Goal: Navigation & Orientation: Understand site structure

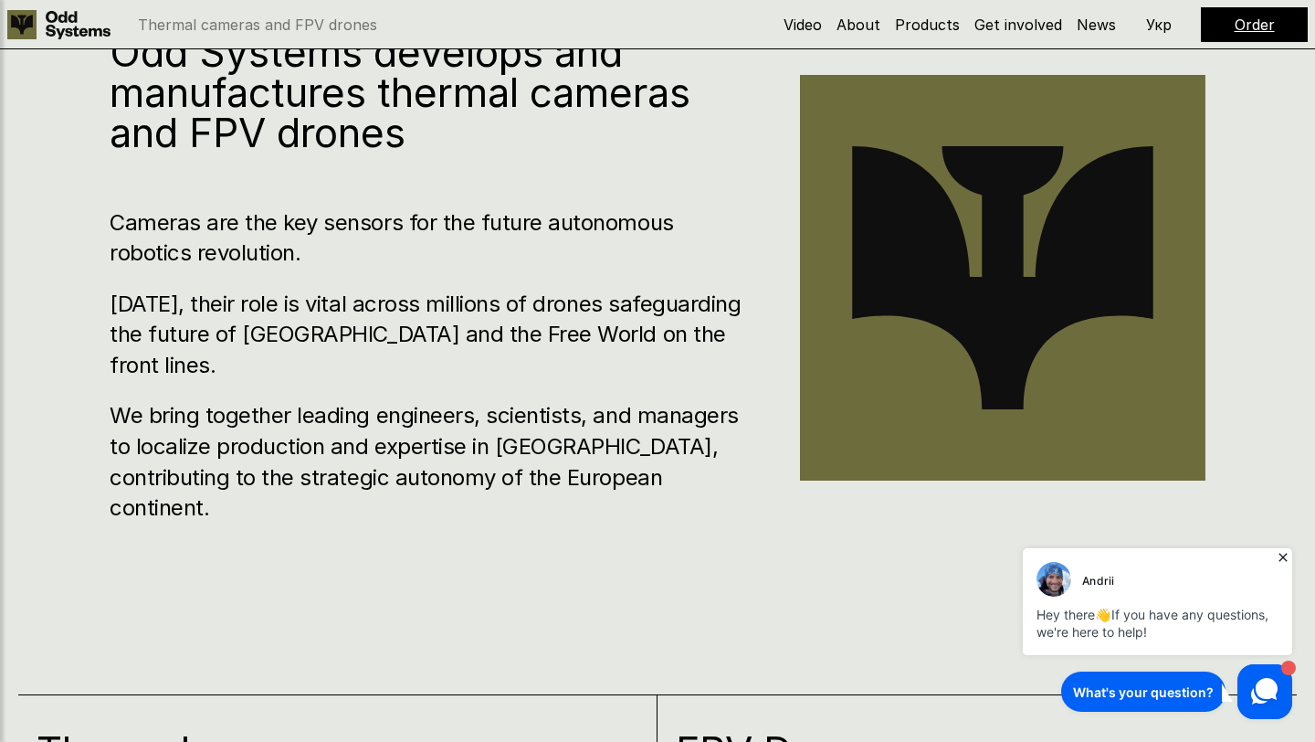
scroll to position [833, 0]
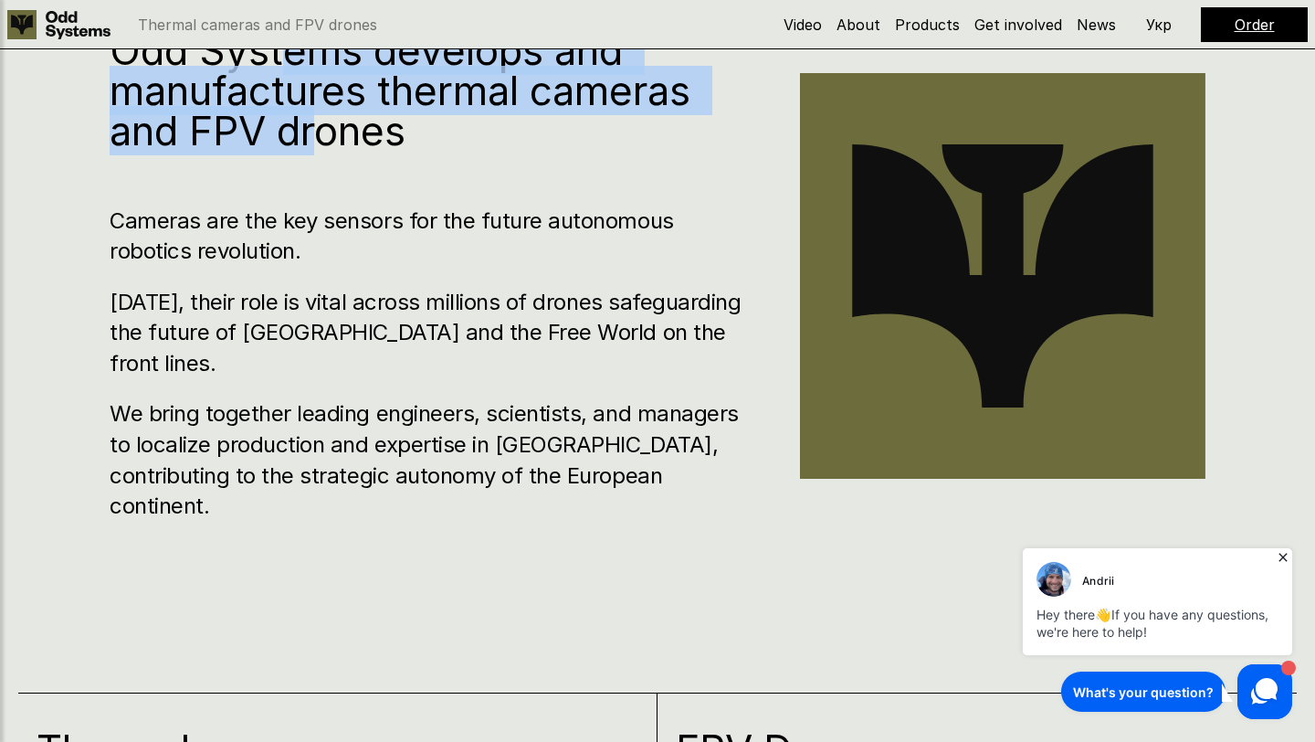
drag, startPoint x: 292, startPoint y: 90, endPoint x: 312, endPoint y: 169, distance: 82.0
click at [312, 151] on h1 "Odd Systems develops and manufactures thermal cameras and FPV drones" at bounding box center [428, 90] width 636 height 121
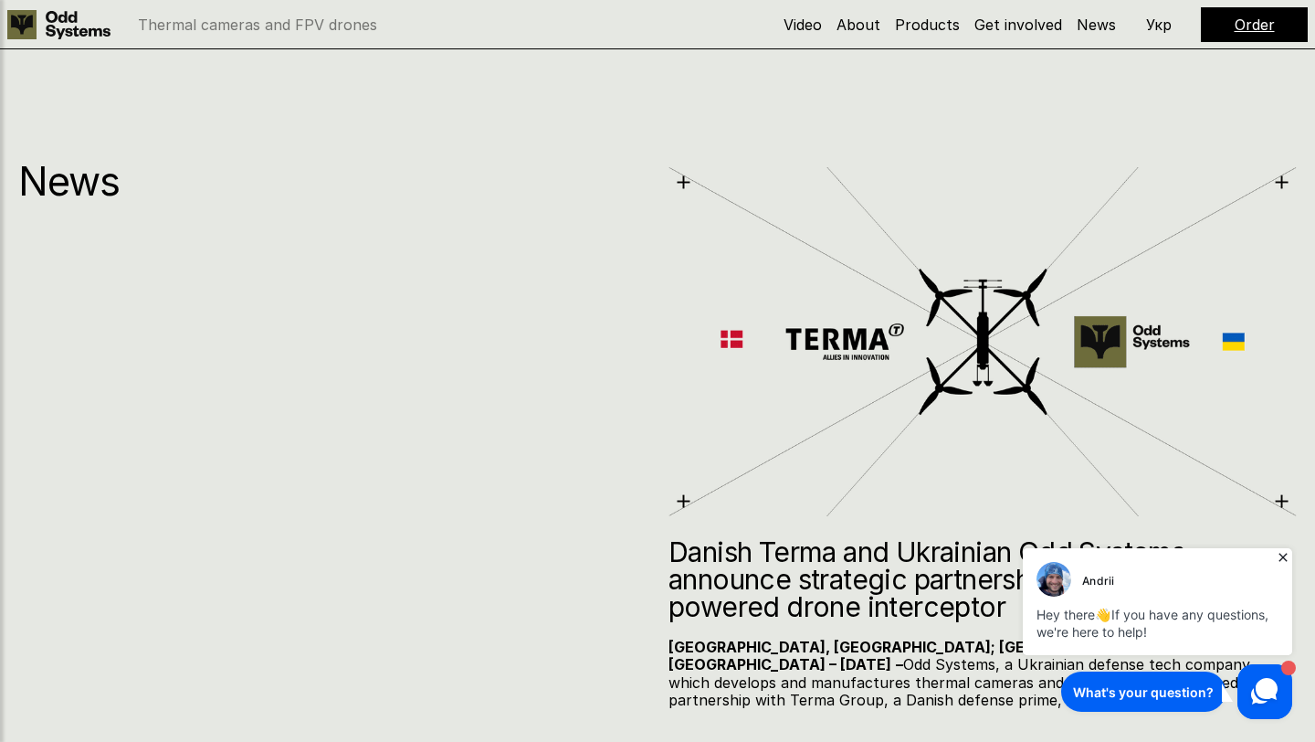
scroll to position [10308, 0]
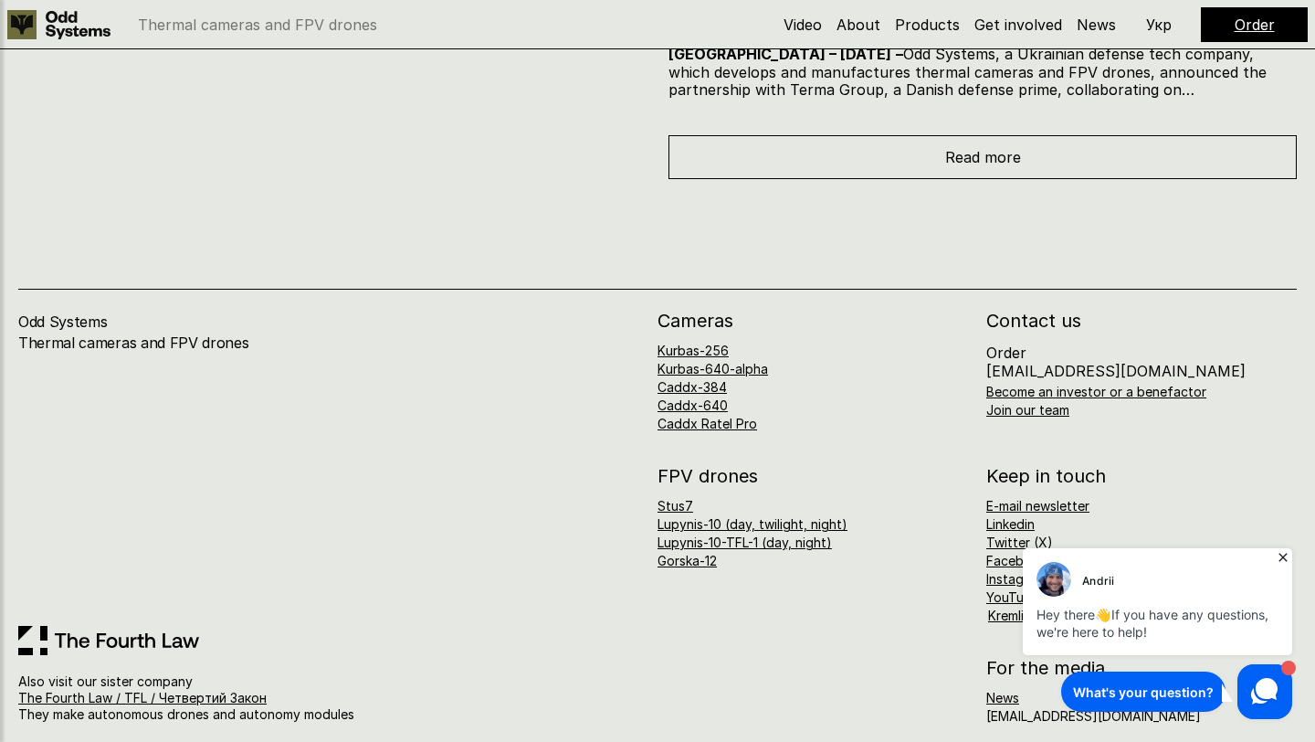
click at [1283, 555] on icon at bounding box center [1283, 557] width 8 height 8
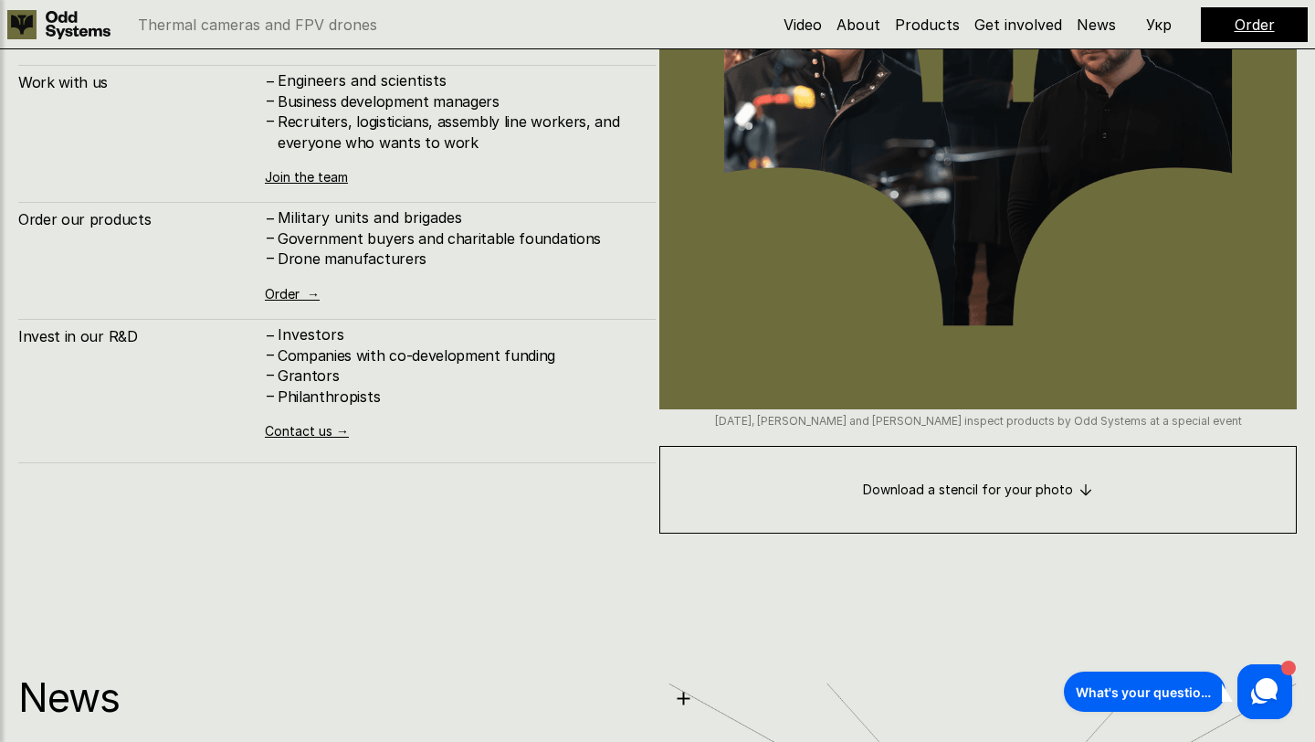
scroll to position [9181, 0]
click at [861, 27] on link "About" at bounding box center [859, 25] width 44 height 18
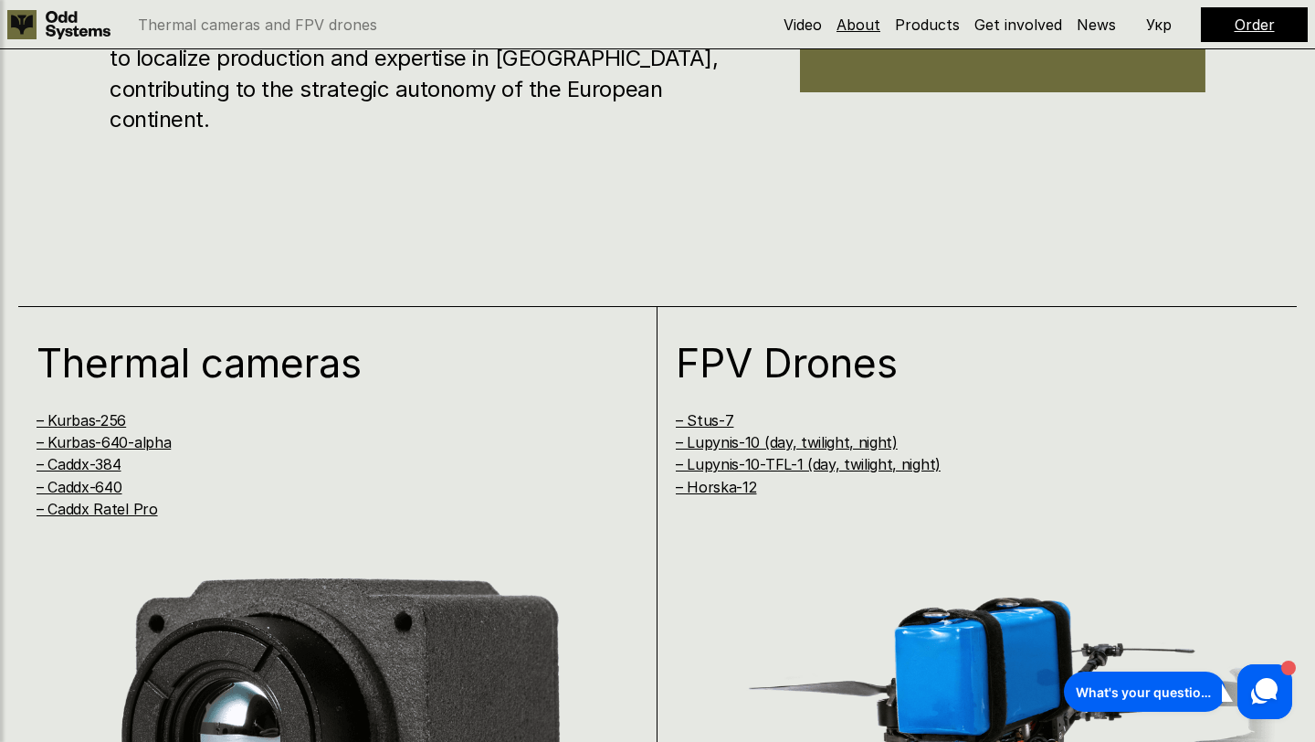
scroll to position [746, 0]
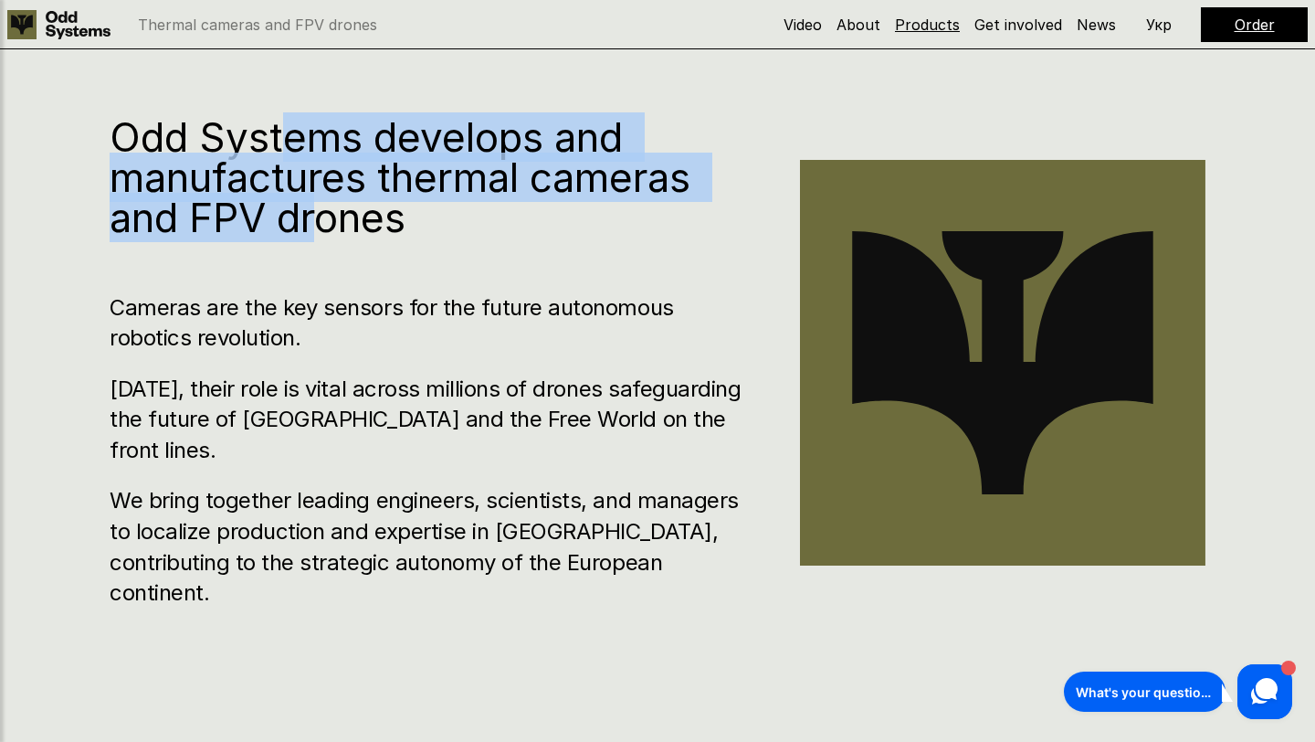
click at [918, 26] on link "Products" at bounding box center [927, 25] width 65 height 18
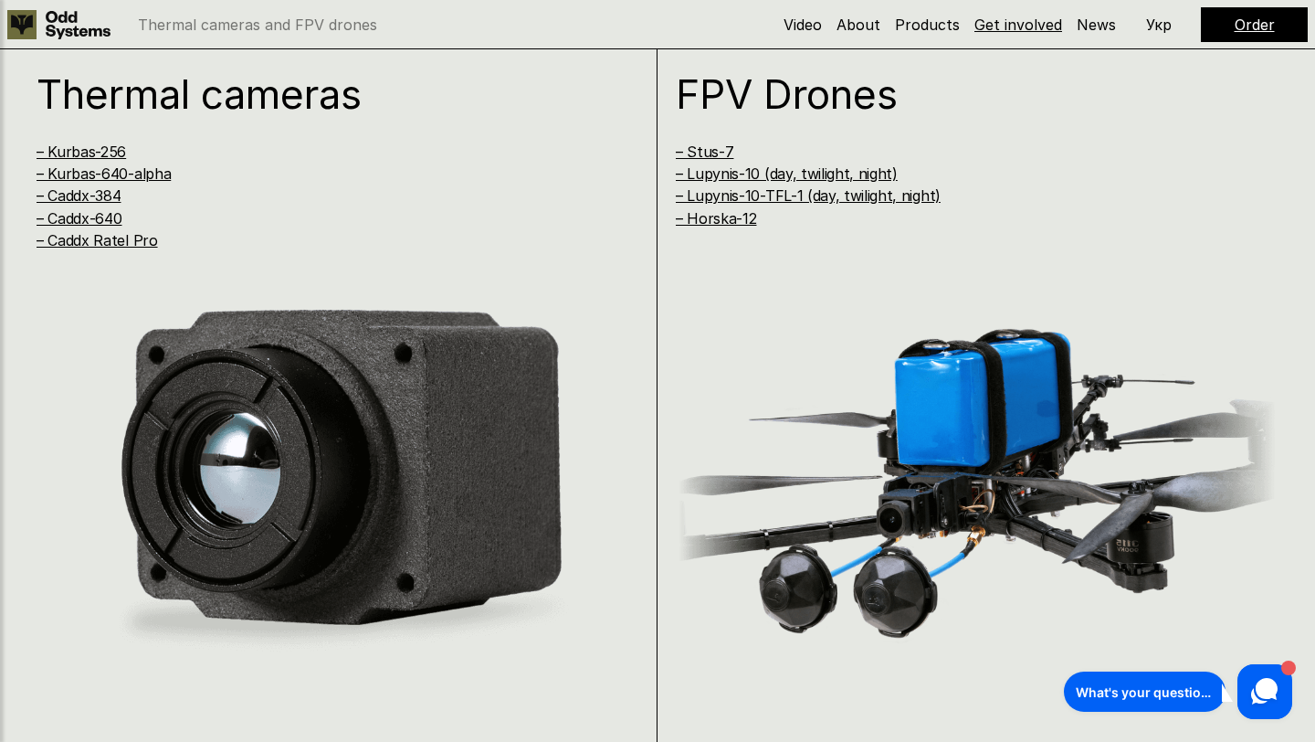
click at [1012, 24] on link "Get involved" at bounding box center [1019, 25] width 88 height 18
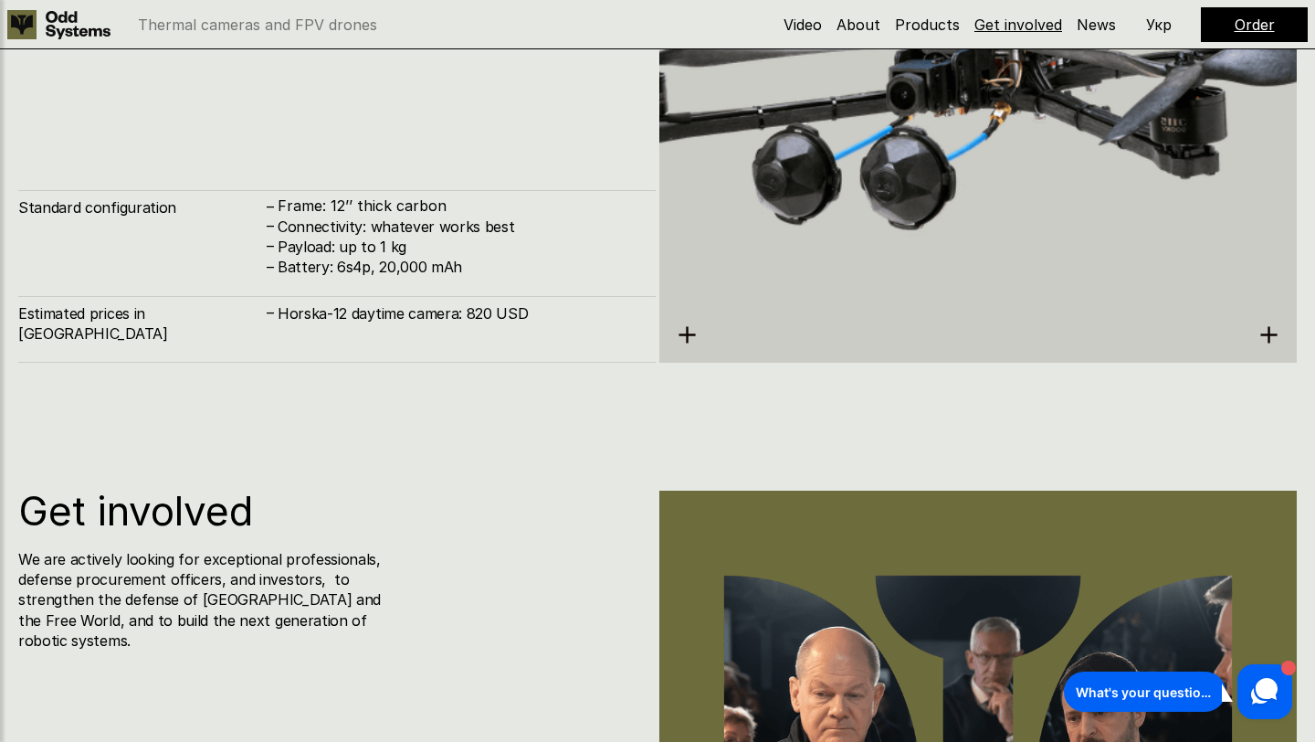
scroll to position [8904, 0]
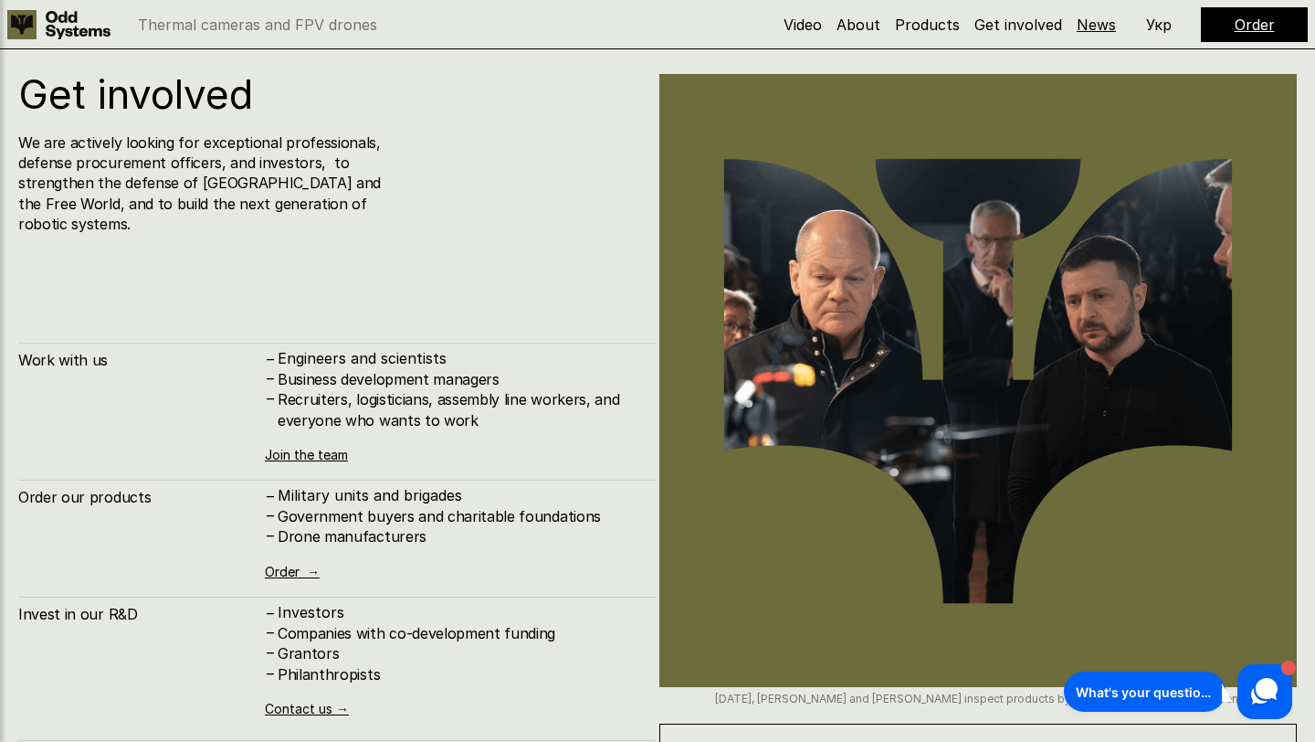
click at [1098, 25] on link "News" at bounding box center [1096, 25] width 39 height 18
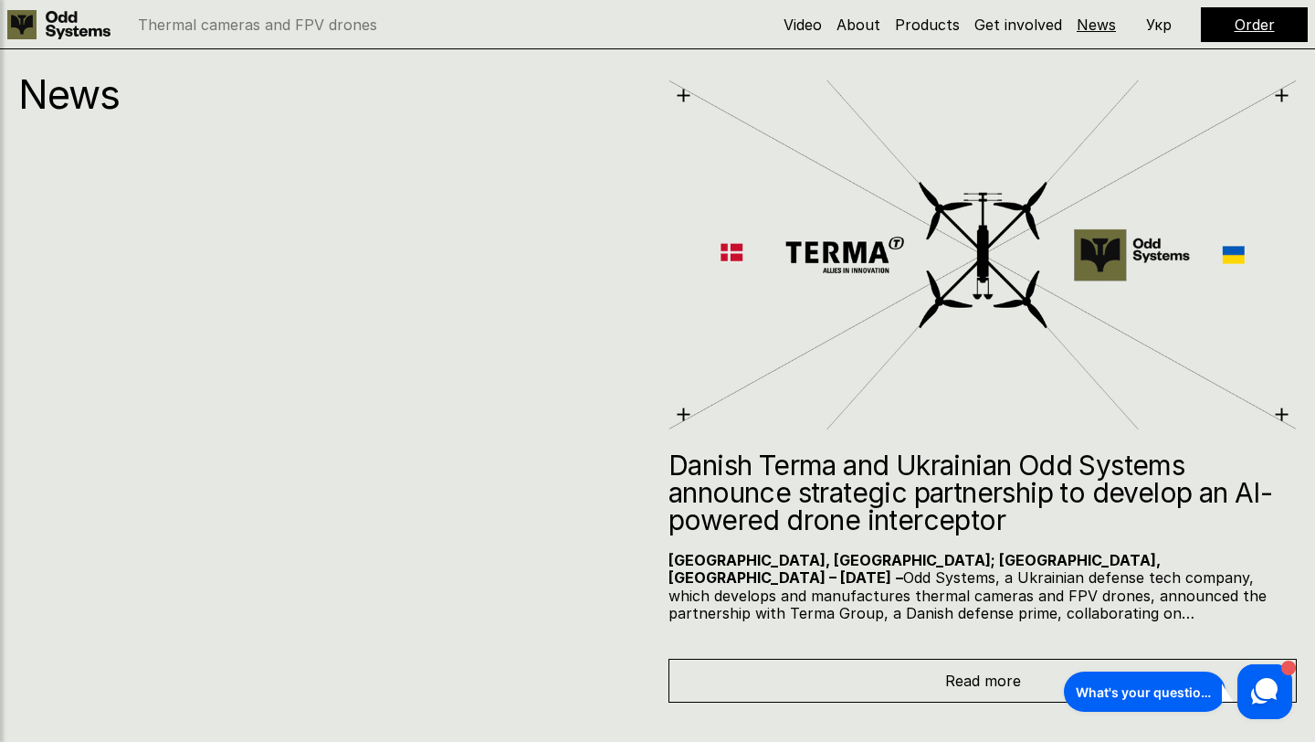
scroll to position [9788, 0]
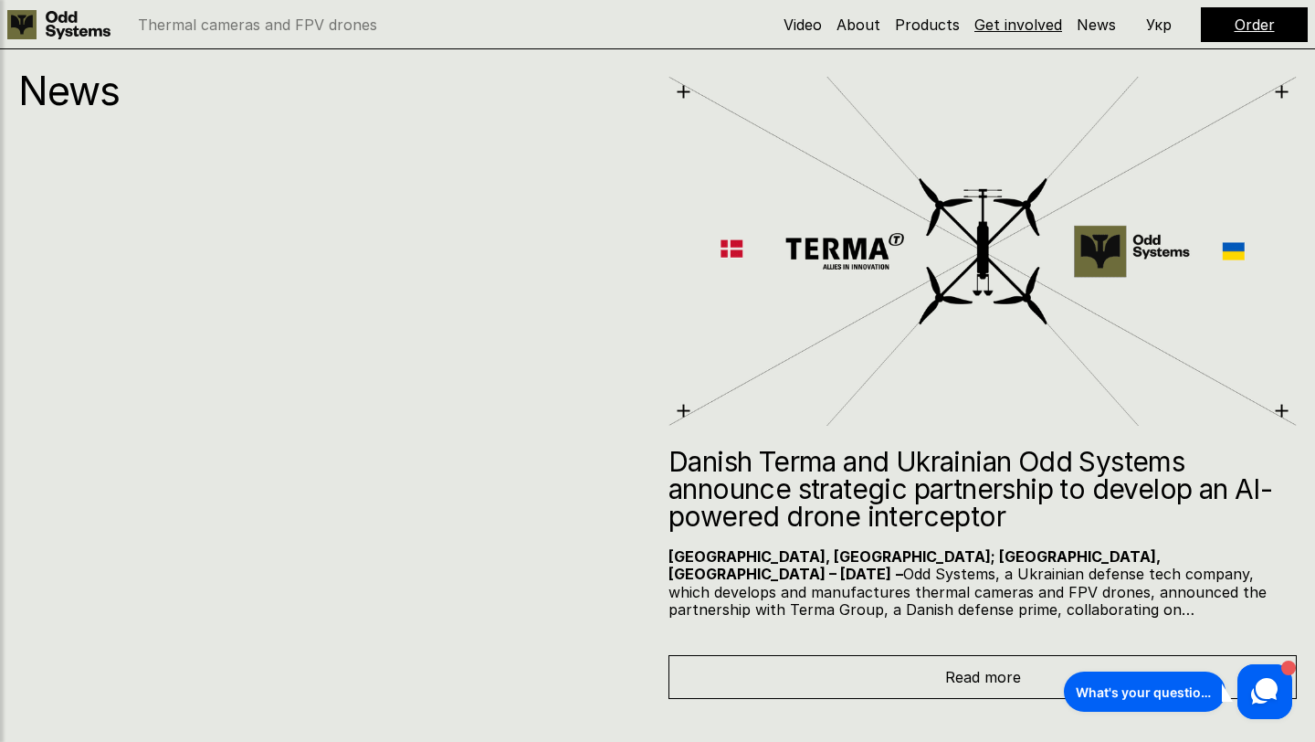
click at [1054, 25] on link "Get involved" at bounding box center [1019, 25] width 88 height 18
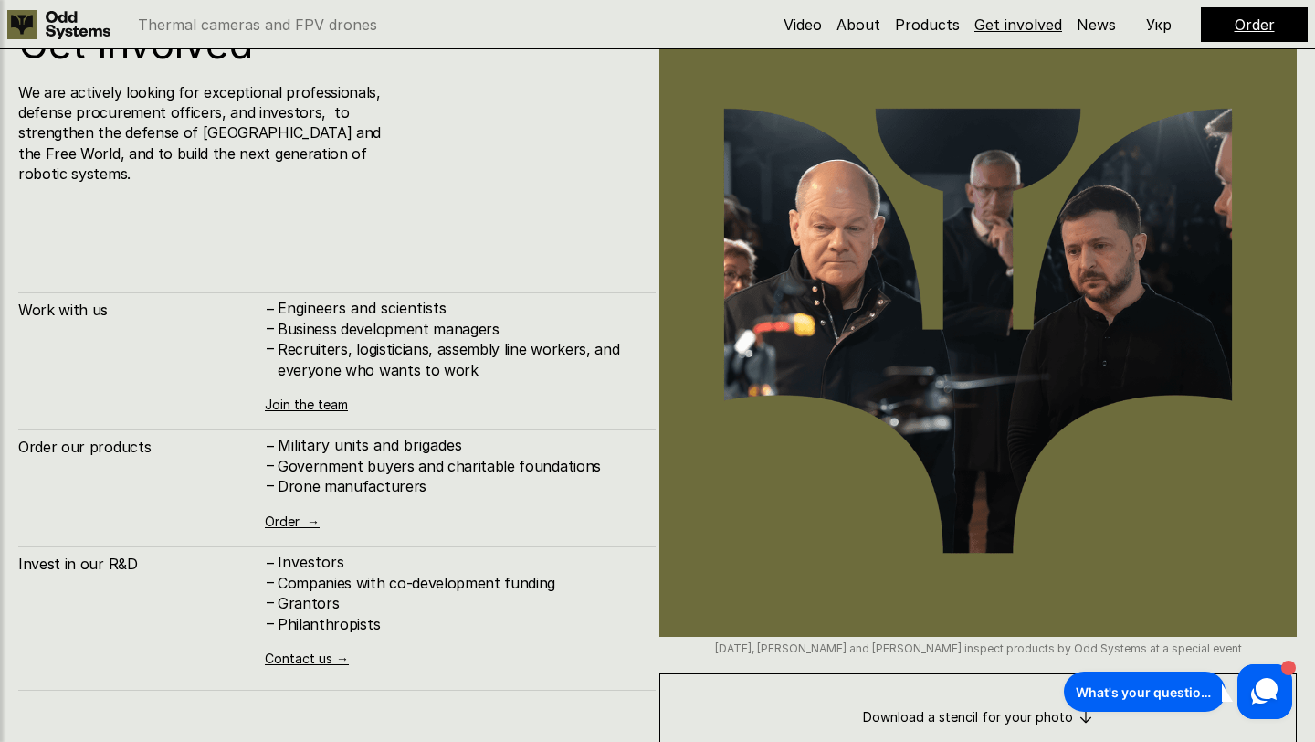
scroll to position [8904, 0]
